Goal: Navigation & Orientation: Find specific page/section

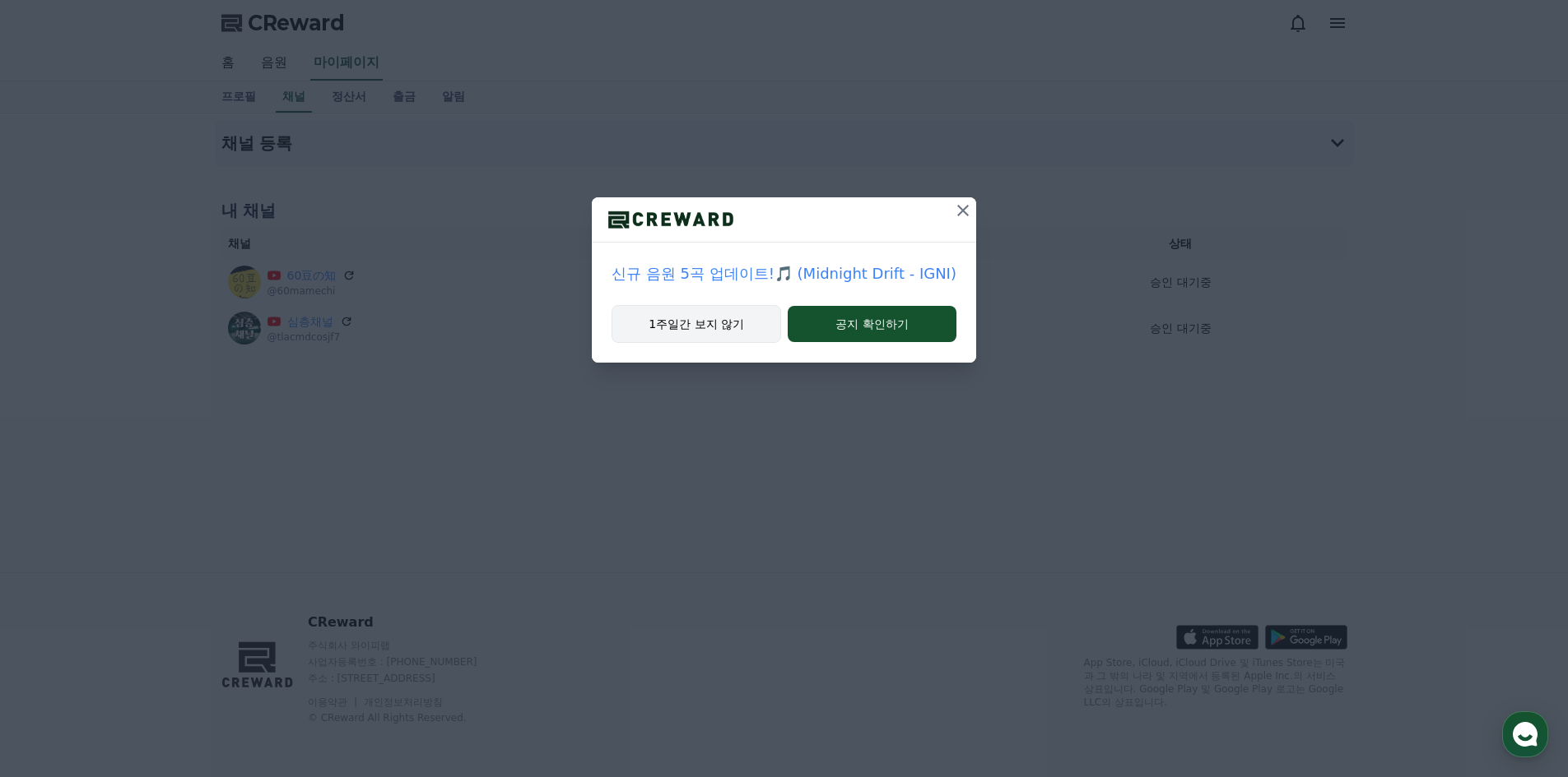
click at [733, 328] on button "1주일간 보지 않기" at bounding box center [696, 325] width 170 height 38
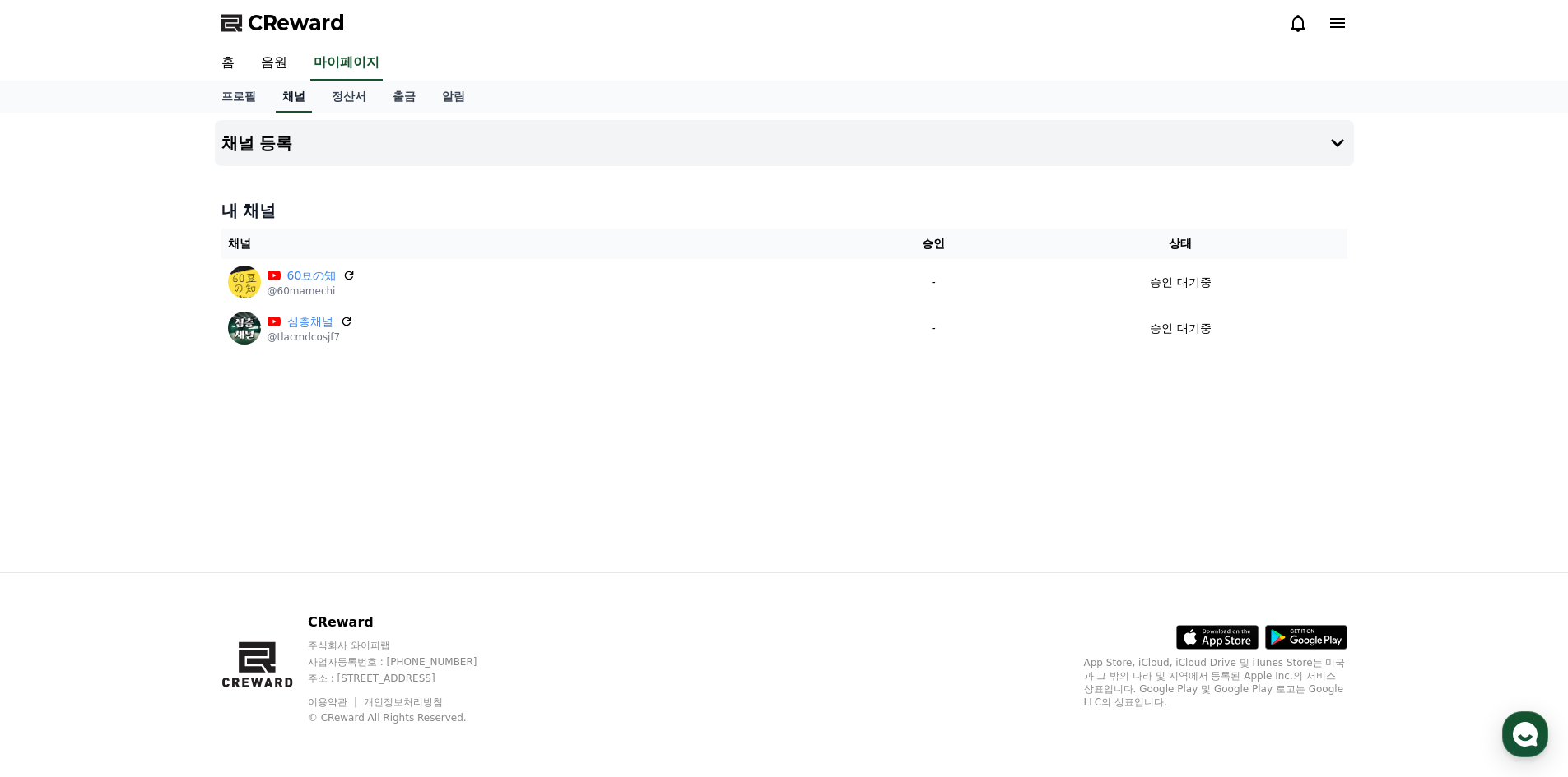
click at [299, 102] on link "채널" at bounding box center [293, 97] width 36 height 31
click at [339, 100] on link "정산서" at bounding box center [349, 97] width 61 height 31
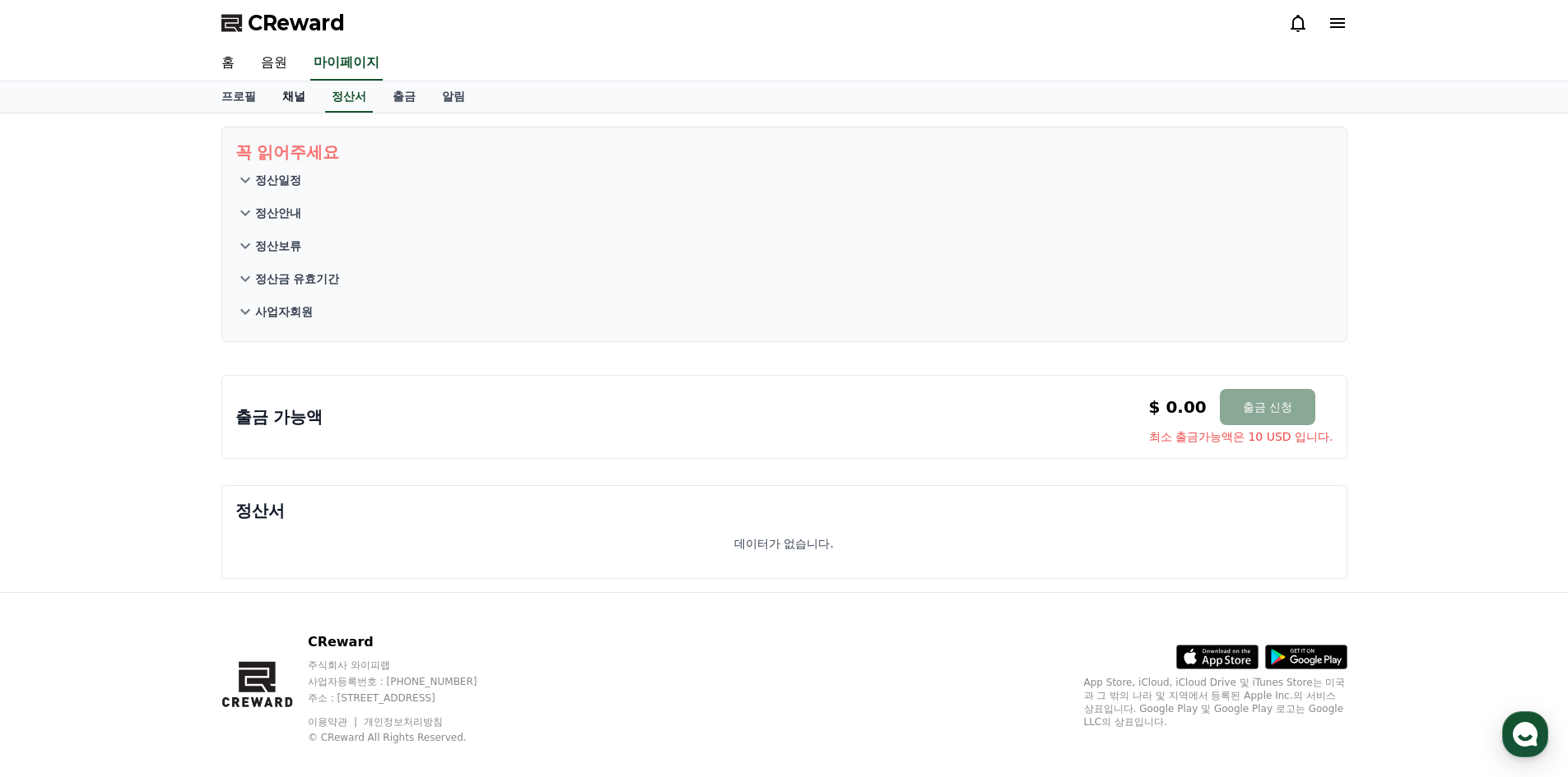
click at [291, 106] on link "채널" at bounding box center [294, 97] width 50 height 31
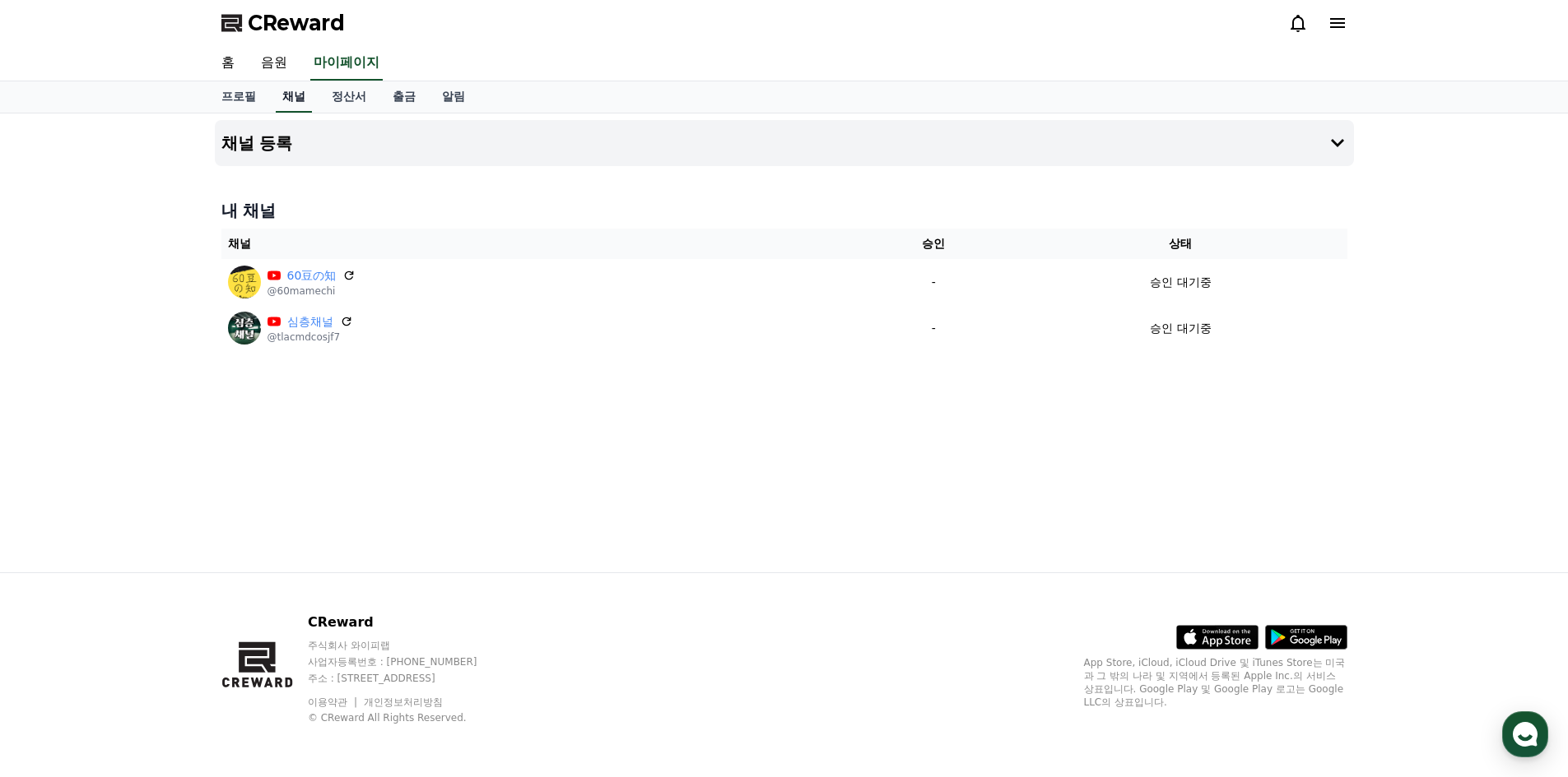
click at [291, 106] on link "채널" at bounding box center [293, 97] width 36 height 31
click at [223, 99] on link "프로필" at bounding box center [239, 97] width 61 height 31
select select "**********"
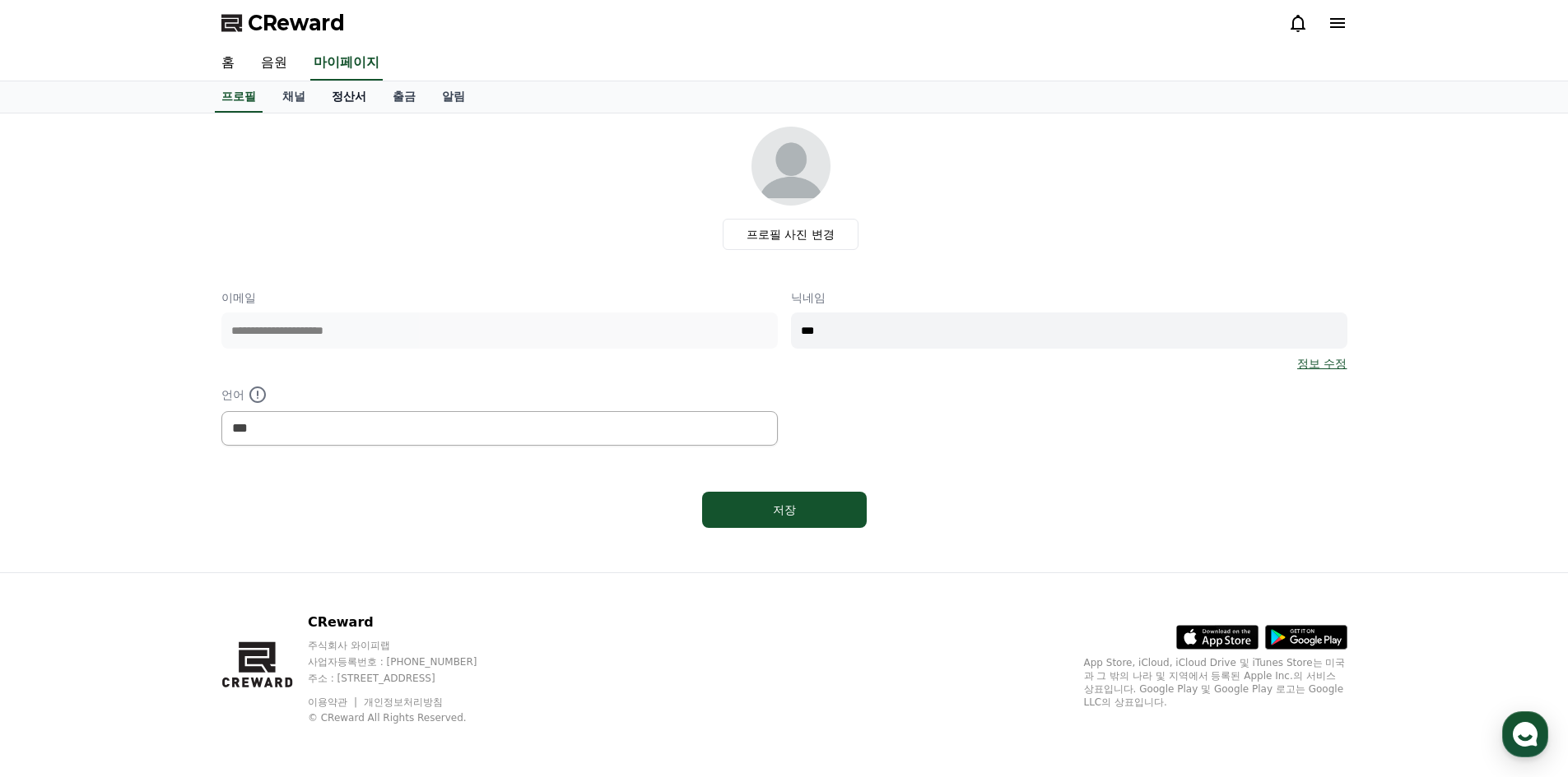
click at [358, 102] on link "정산서" at bounding box center [349, 97] width 61 height 31
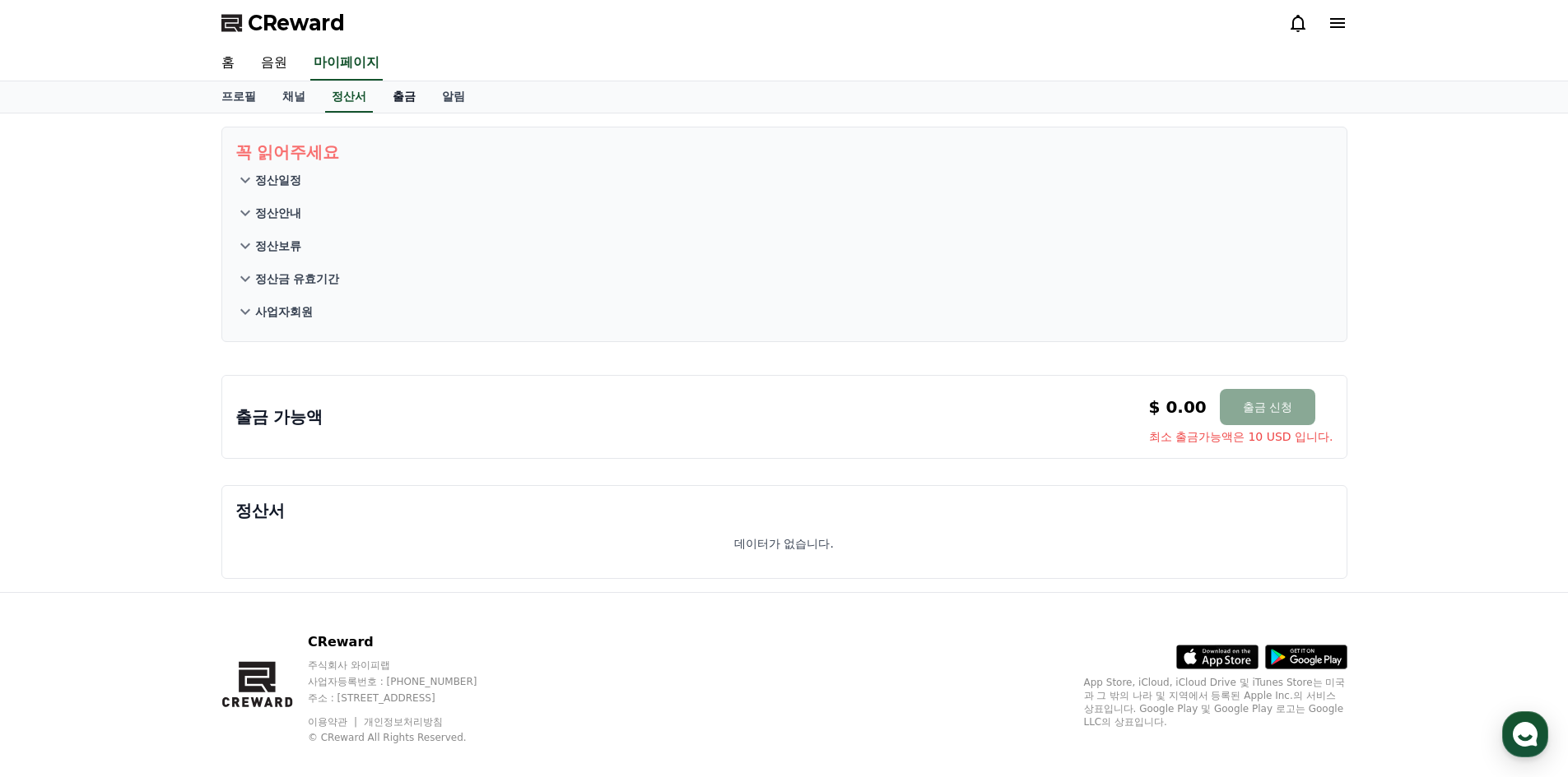
click at [399, 101] on link "출금" at bounding box center [404, 97] width 50 height 31
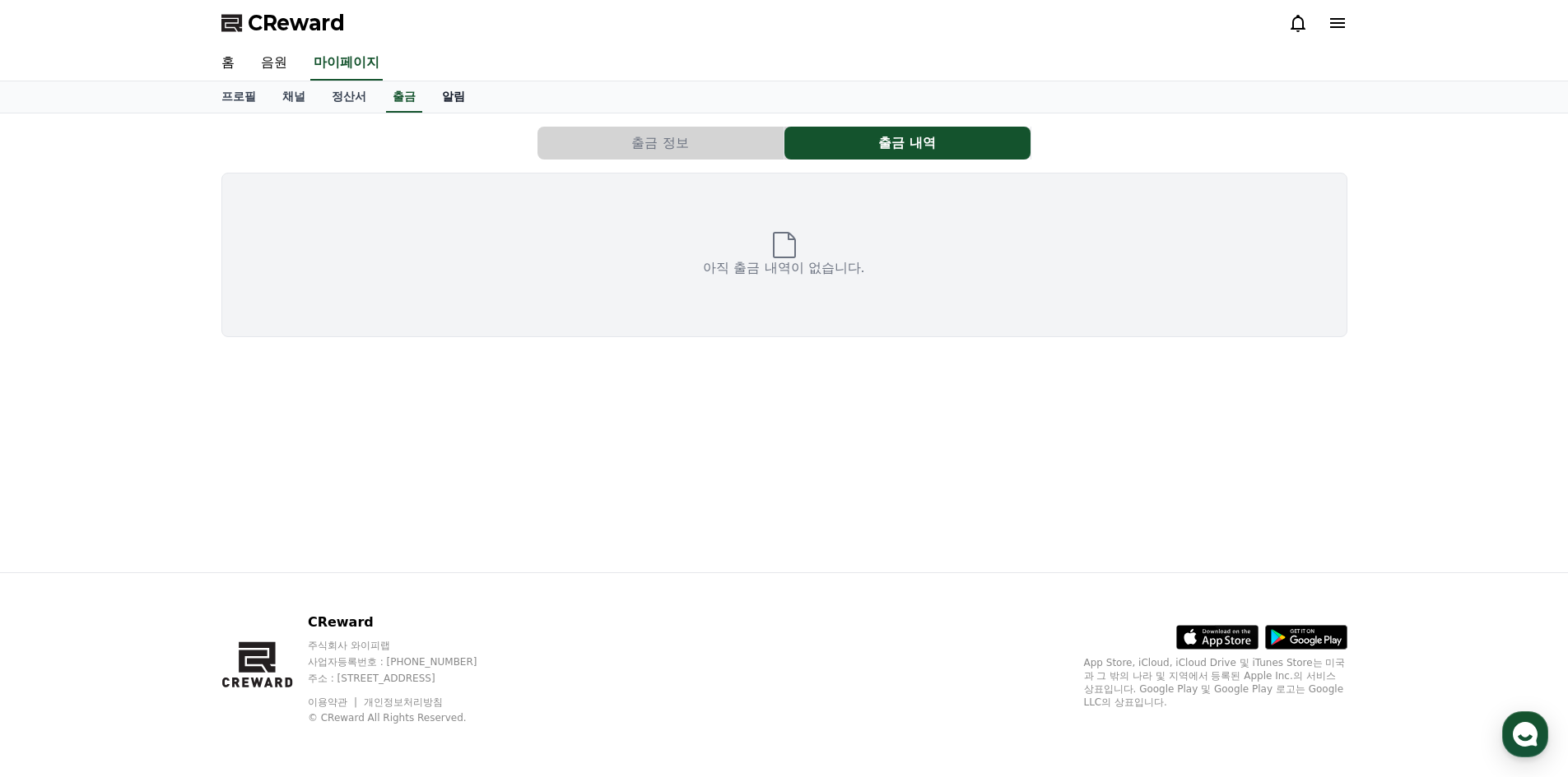
click at [435, 93] on link "알림" at bounding box center [453, 97] width 50 height 31
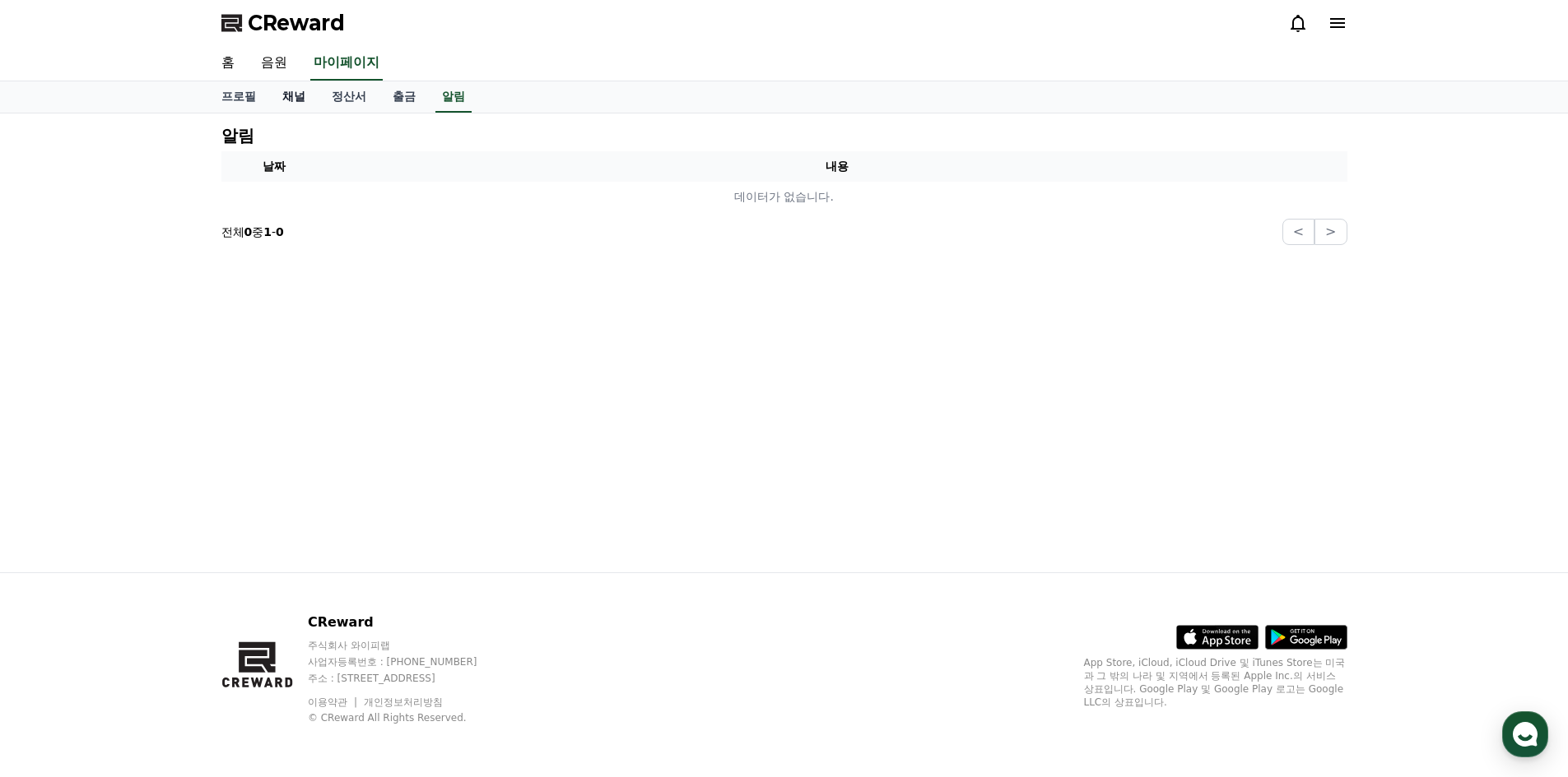
click at [294, 93] on link "채널" at bounding box center [294, 97] width 50 height 31
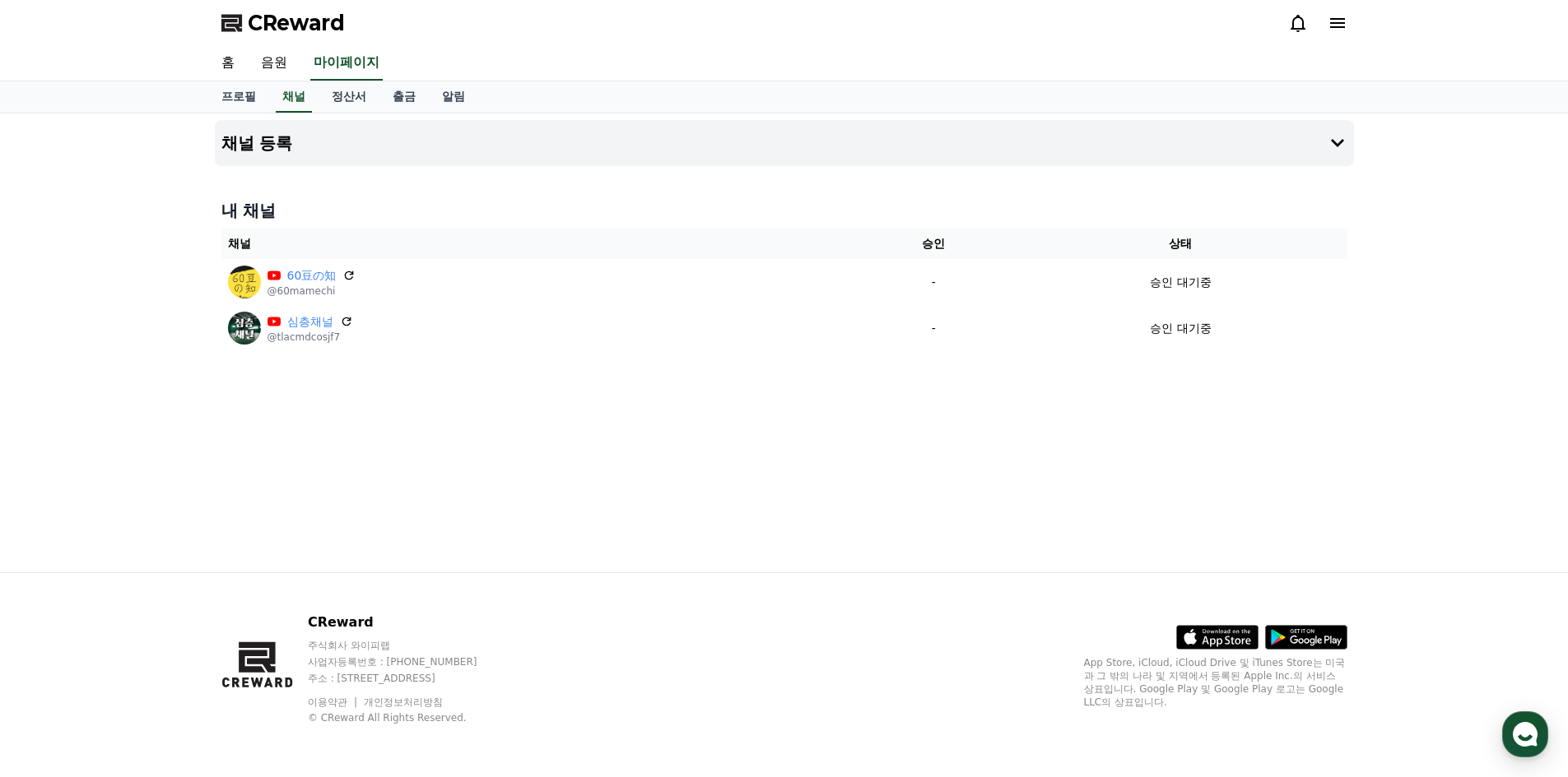
click at [598, 437] on div "채널 등록 내 채널 채널 승인 상태 60豆の知 @60mamechi - 승인 대기중 심층채널 @tlacmdcosjf7 - 승인 대기중" at bounding box center [785, 343] width 1153 height 459
